Goal: Find specific page/section: Find specific page/section

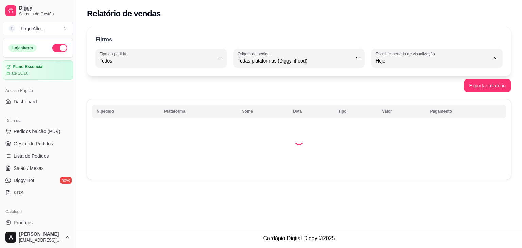
select select "ALL"
select select "0"
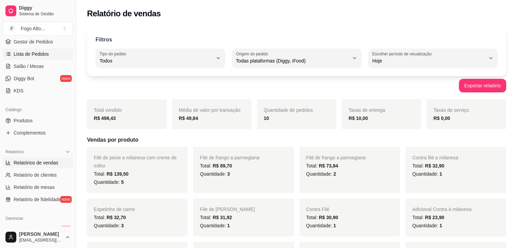
click at [32, 55] on span "Lista de Pedidos" at bounding box center [31, 54] width 35 height 7
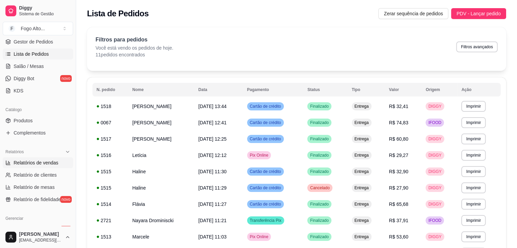
click at [39, 164] on span "Relatórios de vendas" at bounding box center [36, 162] width 45 height 7
select select "ALL"
select select "0"
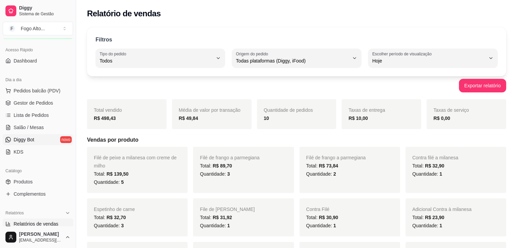
scroll to position [34, 0]
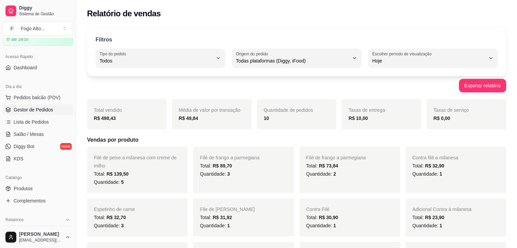
click at [36, 112] on span "Gestor de Pedidos" at bounding box center [33, 109] width 39 height 7
